Goal: Task Accomplishment & Management: Manage account settings

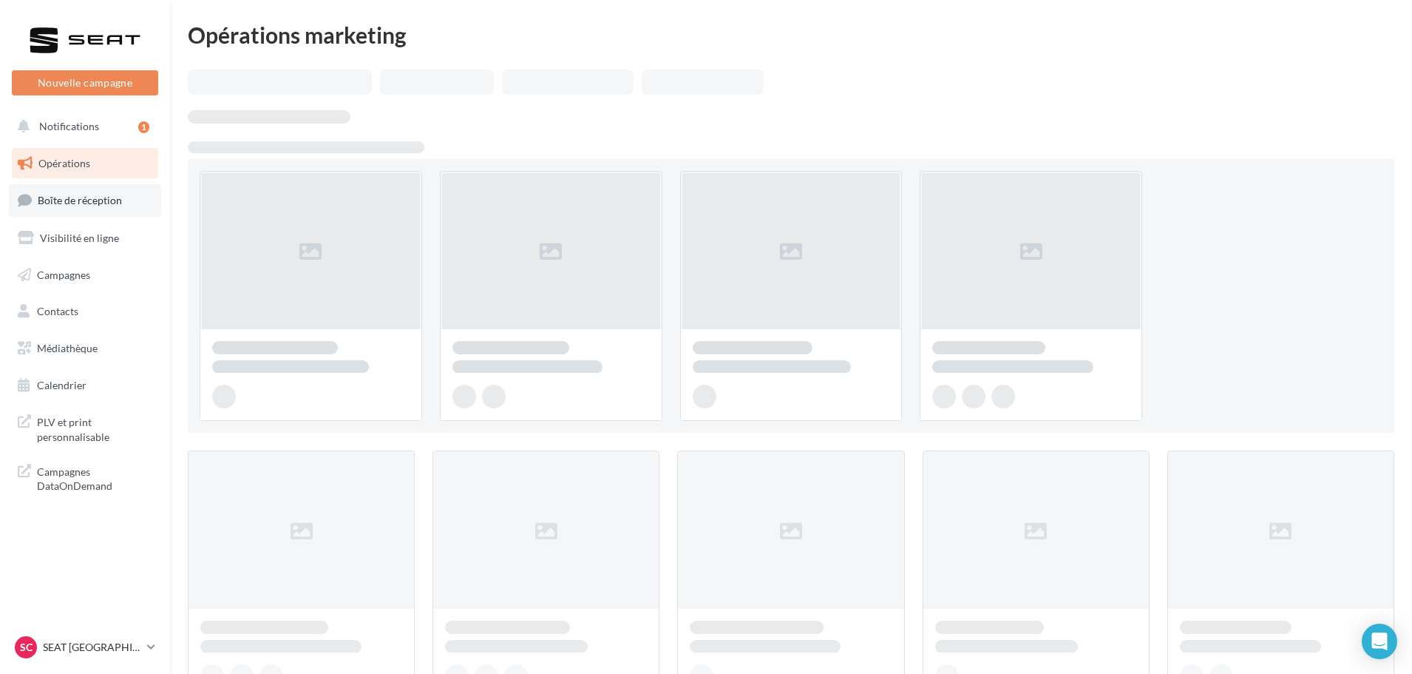
click at [78, 195] on span "Boîte de réception" at bounding box center [80, 200] width 84 height 13
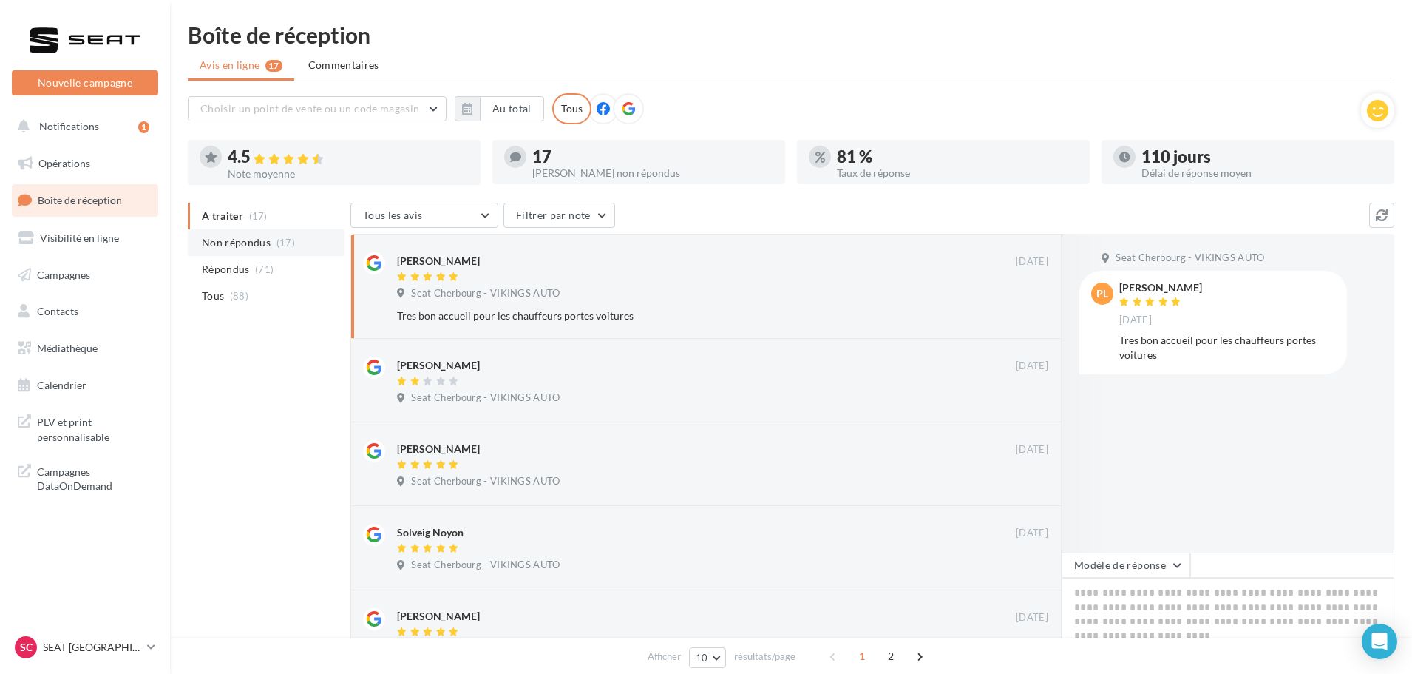
click at [238, 240] on span "Non répondus" at bounding box center [236, 242] width 69 height 15
click at [78, 646] on p "SEAT [GEOGRAPHIC_DATA]" at bounding box center [92, 647] width 98 height 15
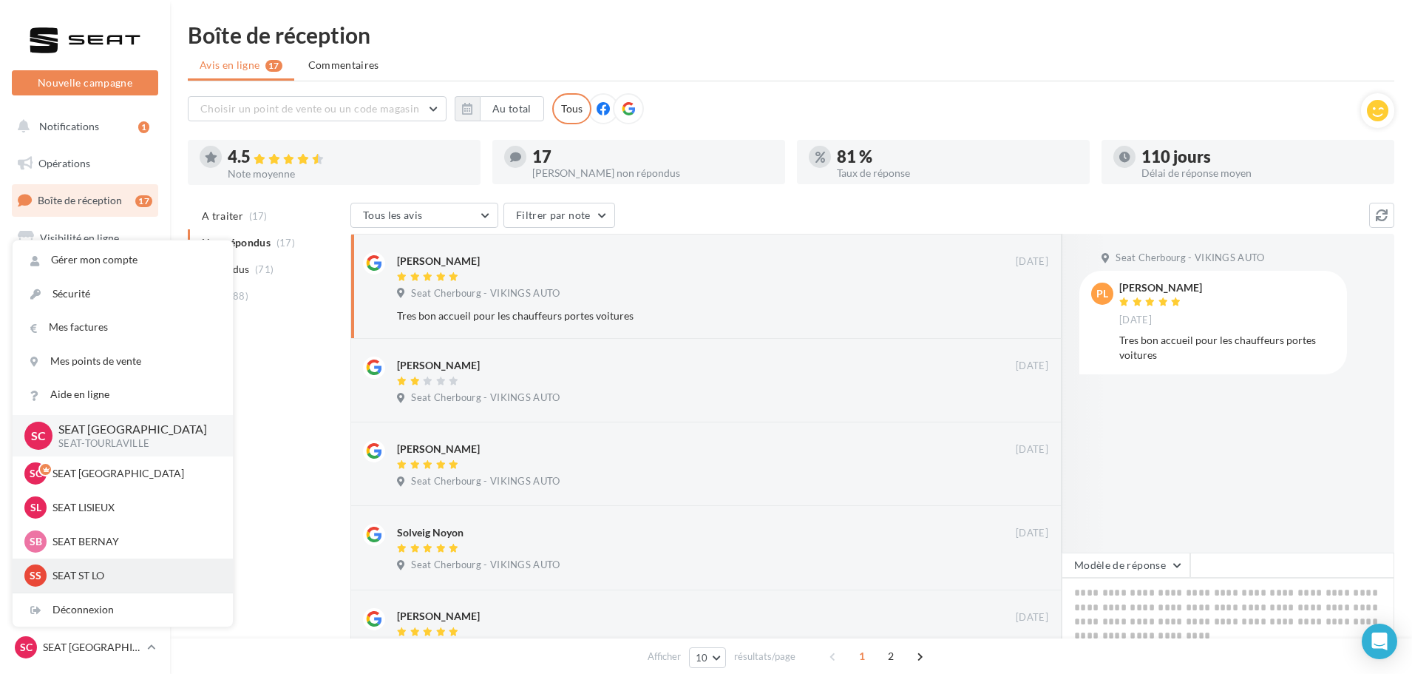
click at [102, 577] on p "SEAT ST LO" at bounding box center [133, 575] width 163 height 15
